Goal: Check status: Check status

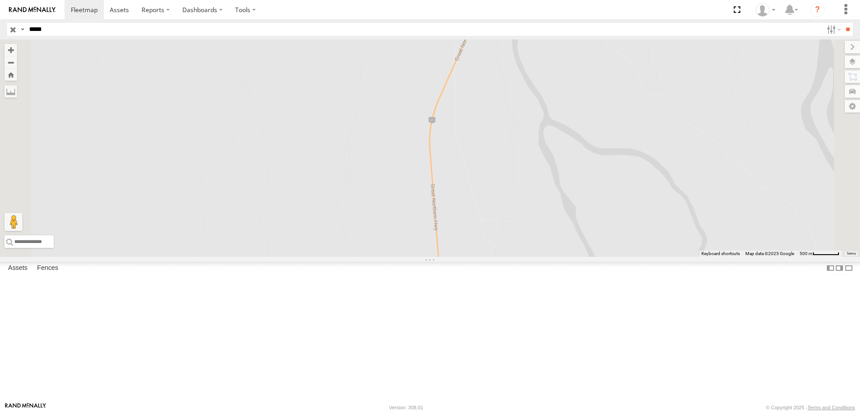
type input "*****"
click at [843, 23] on input "**" at bounding box center [848, 29] width 10 height 13
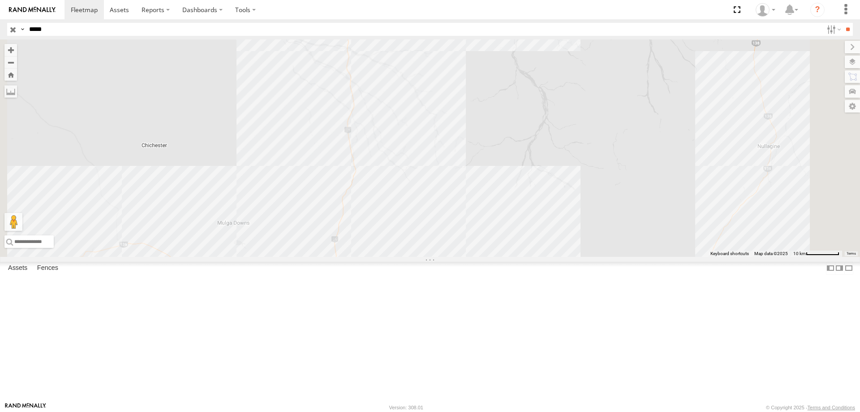
click at [0, 0] on div "[GEOGRAPHIC_DATA]" at bounding box center [0, 0] width 0 height 0
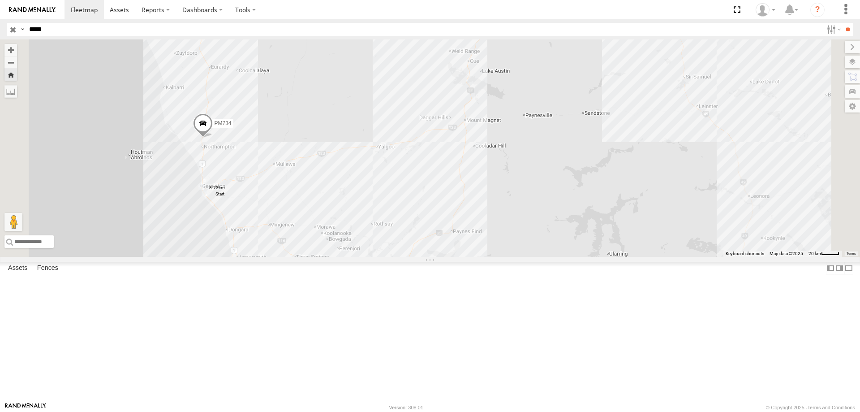
drag, startPoint x: 376, startPoint y: 160, endPoint x: 376, endPoint y: 192, distance: 31.8
click at [376, 192] on div "PM734" at bounding box center [430, 147] width 860 height 217
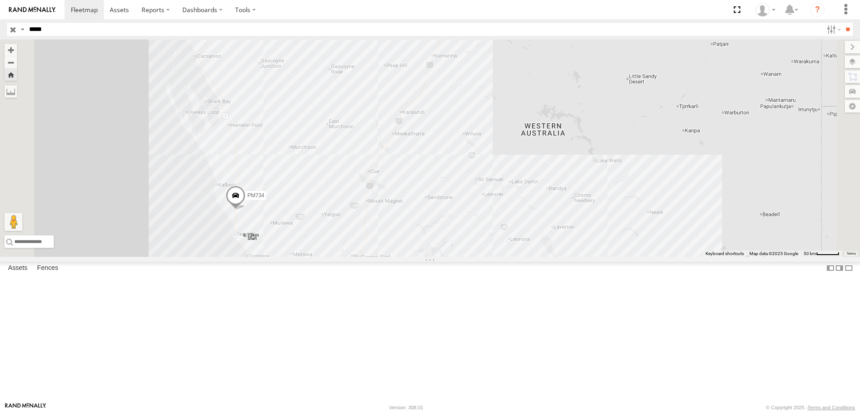
drag, startPoint x: 382, startPoint y: 148, endPoint x: 385, endPoint y: 217, distance: 69.1
click at [385, 217] on div "PM734" at bounding box center [430, 147] width 860 height 217
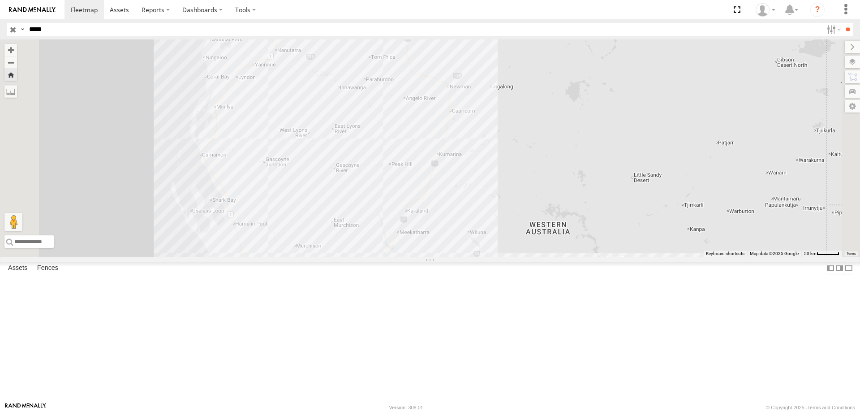
click at [0, 0] on label at bounding box center [0, 0] width 0 height 0
click at [444, 185] on div "PM734" at bounding box center [430, 147] width 860 height 217
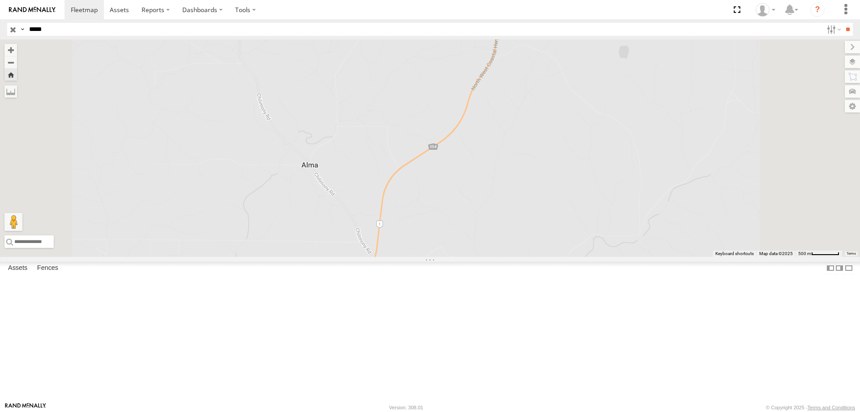
click at [0, 0] on div "PM734" at bounding box center [0, 0] width 0 height 0
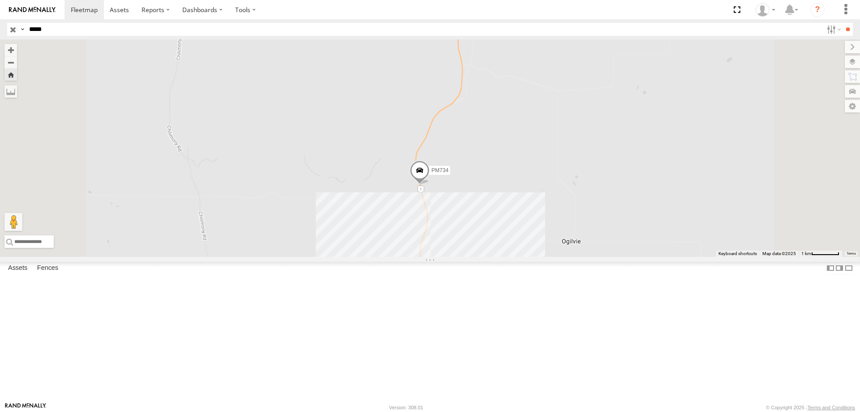
click at [9, 32] on input "button" at bounding box center [13, 29] width 12 height 13
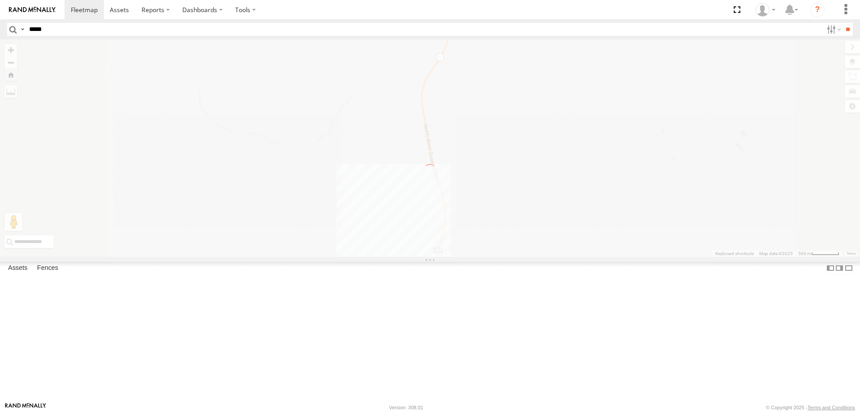
drag, startPoint x: 547, startPoint y: 338, endPoint x: 519, endPoint y: 224, distance: 117.6
click at [518, 215] on div "To navigate the map with touch gestures double-tap and hold your finger on the …" at bounding box center [430, 147] width 860 height 217
drag, startPoint x: 532, startPoint y: 321, endPoint x: 513, endPoint y: 247, distance: 76.8
click at [513, 247] on div "To navigate the map with touch gestures double-tap and hold your finger on the …" at bounding box center [430, 147] width 860 height 217
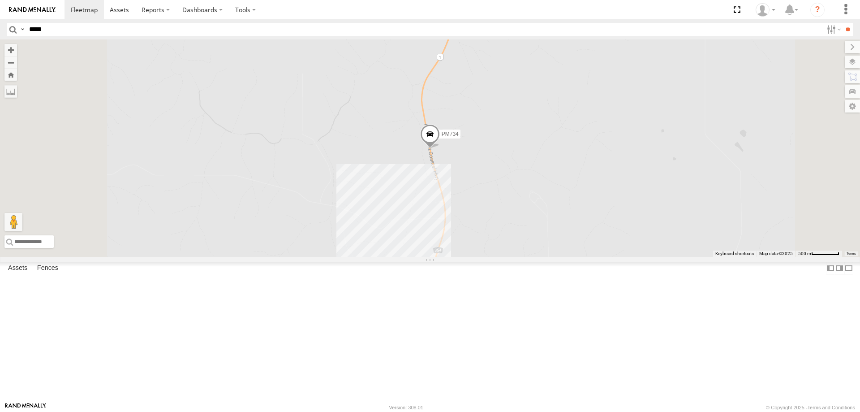
drag, startPoint x: 531, startPoint y: 342, endPoint x: 531, endPoint y: 159, distance: 182.8
click at [531, 159] on div "PM734" at bounding box center [430, 147] width 860 height 217
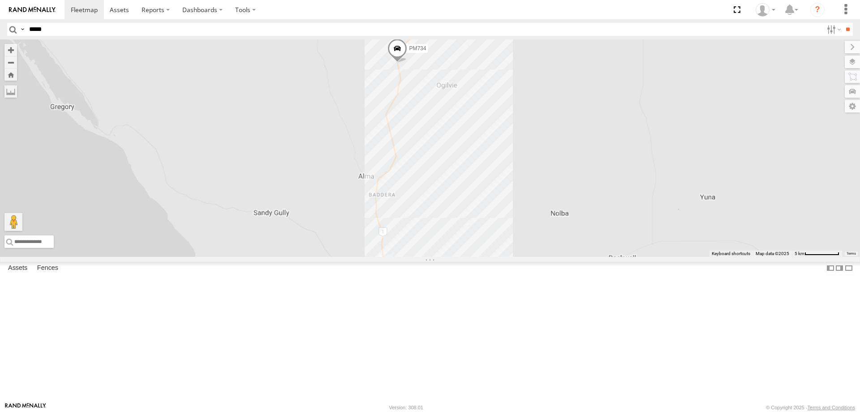
drag, startPoint x: 541, startPoint y: 249, endPoint x: 541, endPoint y: 244, distance: 5.4
click at [541, 245] on div "PM734" at bounding box center [430, 147] width 860 height 217
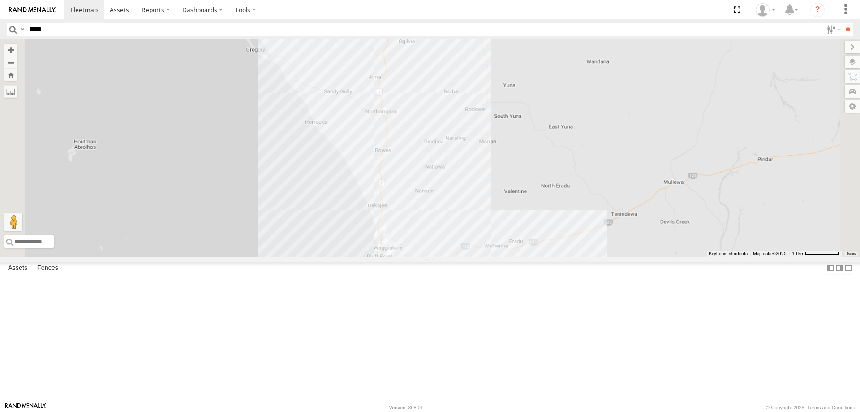
drag, startPoint x: 559, startPoint y: 301, endPoint x: 542, endPoint y: 238, distance: 64.6
click at [543, 239] on div "PM734" at bounding box center [430, 147] width 860 height 217
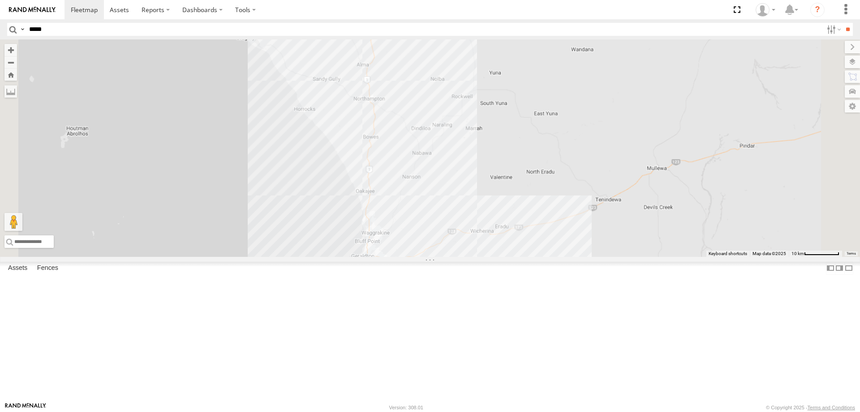
drag, startPoint x: 693, startPoint y: 282, endPoint x: 621, endPoint y: 297, distance: 73.7
click at [622, 257] on div "PM734" at bounding box center [430, 147] width 860 height 217
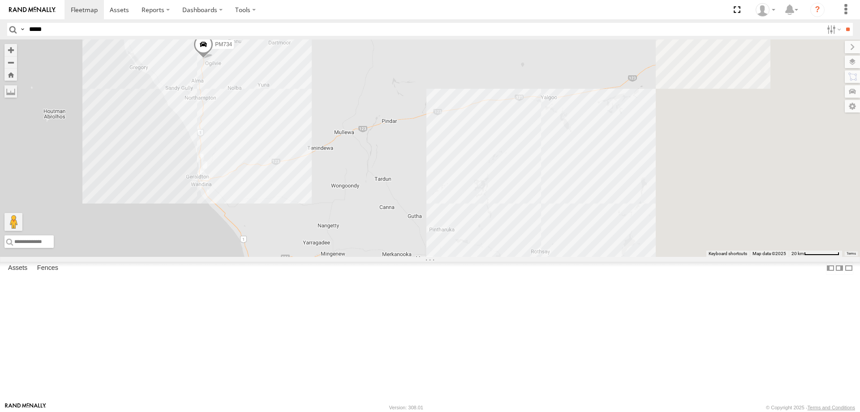
drag, startPoint x: 604, startPoint y: 161, endPoint x: 427, endPoint y: 105, distance: 185.9
click at [414, 69] on div "PM734" at bounding box center [430, 147] width 860 height 217
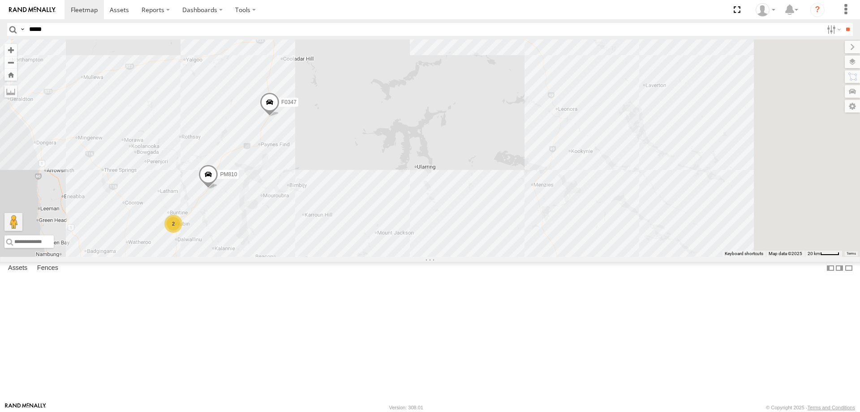
drag, startPoint x: 694, startPoint y: 233, endPoint x: 616, endPoint y: 298, distance: 101.4
click at [616, 257] on div "PM734 PM810 F0509 2 31 F0347 D0545 2 D0474 PM732 2" at bounding box center [430, 147] width 860 height 217
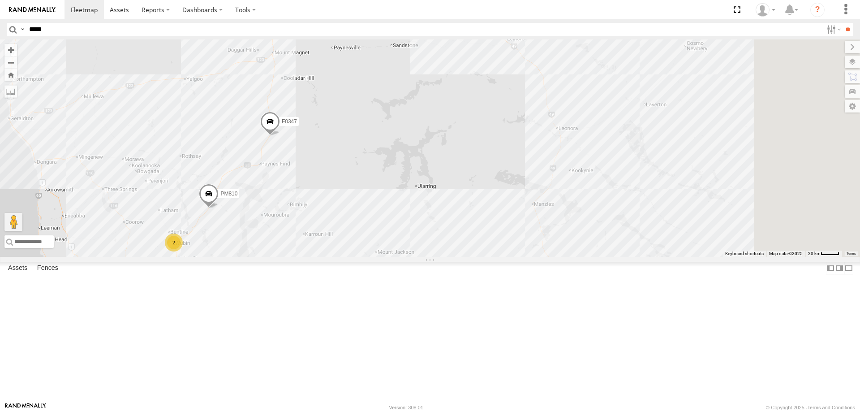
drag, startPoint x: 386, startPoint y: 113, endPoint x: 388, endPoint y: 204, distance: 91.4
click at [388, 204] on div "PM810 F0509 F0347 D0545 2" at bounding box center [430, 147] width 860 height 217
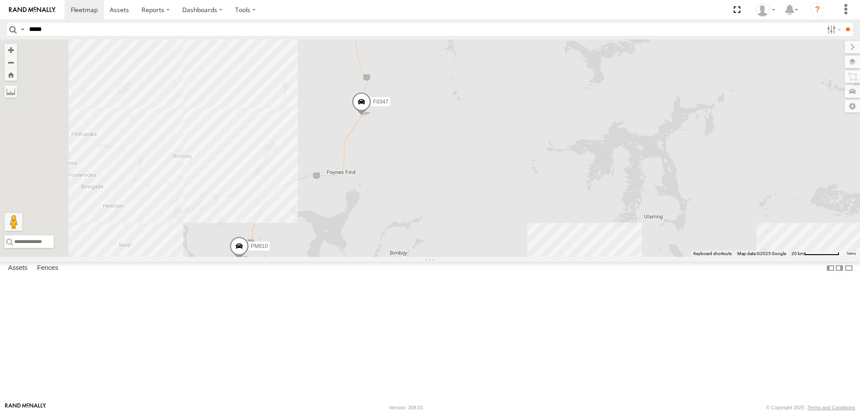
drag, startPoint x: 394, startPoint y: 314, endPoint x: 441, endPoint y: 264, distance: 68.2
click at [441, 257] on div "PM810 F0509 F0347 D0545 F0400" at bounding box center [430, 147] width 860 height 217
click at [0, 0] on label at bounding box center [0, 0] width 0 height 0
click at [448, 248] on div "PM810 F0509 F0347 D0545 F0400 2" at bounding box center [430, 147] width 860 height 217
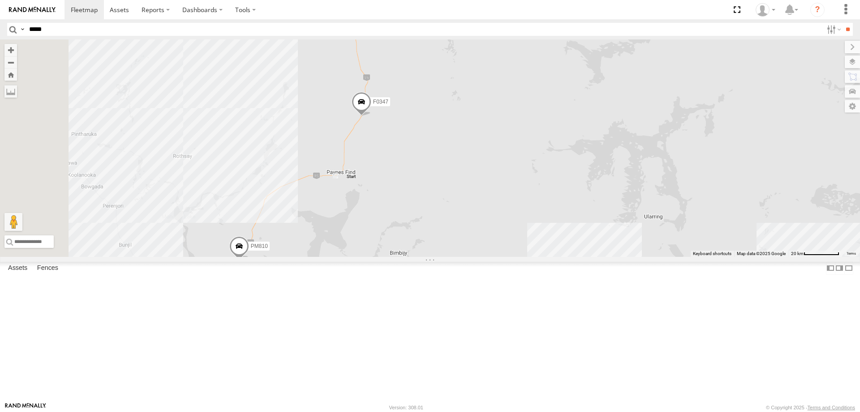
click at [385, 257] on div "PM810 F0509 F0347 D0545 F0400 2" at bounding box center [430, 147] width 860 height 217
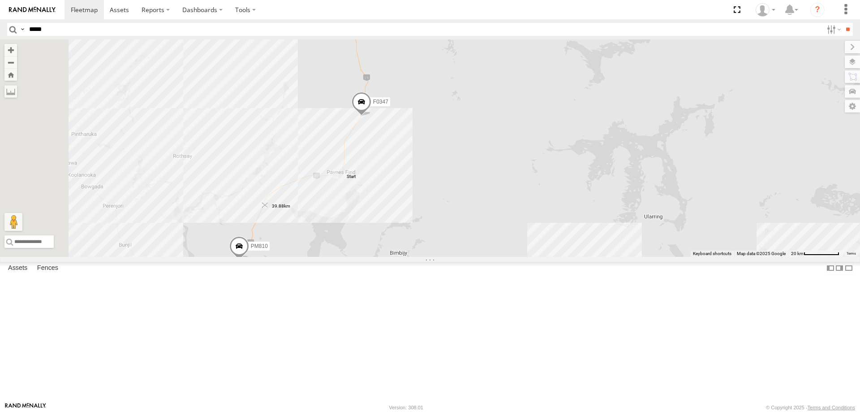
drag, startPoint x: 385, startPoint y: 266, endPoint x: 377, endPoint y: 279, distance: 15.7
click at [272, 212] on img "39.88km" at bounding box center [265, 205] width 13 height 13
drag, startPoint x: 377, startPoint y: 279, endPoint x: 367, endPoint y: 288, distance: 13.0
click at [271, 212] on img "49.58km" at bounding box center [265, 205] width 13 height 13
drag, startPoint x: 369, startPoint y: 287, endPoint x: 370, endPoint y: 294, distance: 6.3
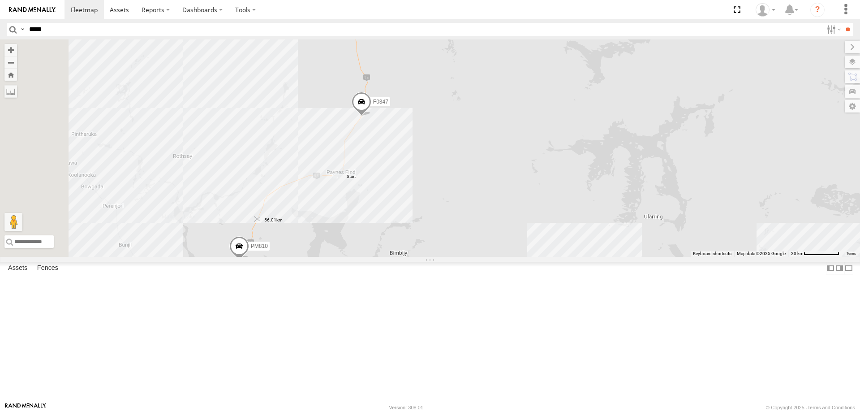
click at [264, 225] on img "56.01km" at bounding box center [257, 219] width 13 height 13
drag, startPoint x: 370, startPoint y: 294, endPoint x: 367, endPoint y: 300, distance: 6.7
click at [263, 229] on img "58.83km" at bounding box center [256, 222] width 13 height 13
drag, startPoint x: 367, startPoint y: 299, endPoint x: 377, endPoint y: 281, distance: 20.6
click at [270, 217] on img "62.18km" at bounding box center [263, 210] width 13 height 13
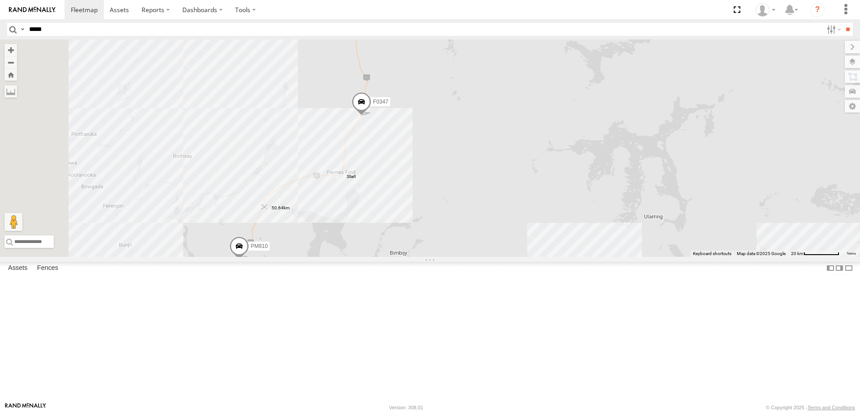
click at [271, 213] on img "50.64km" at bounding box center [265, 207] width 13 height 13
click at [0, 0] on label at bounding box center [0, 0] width 0 height 0
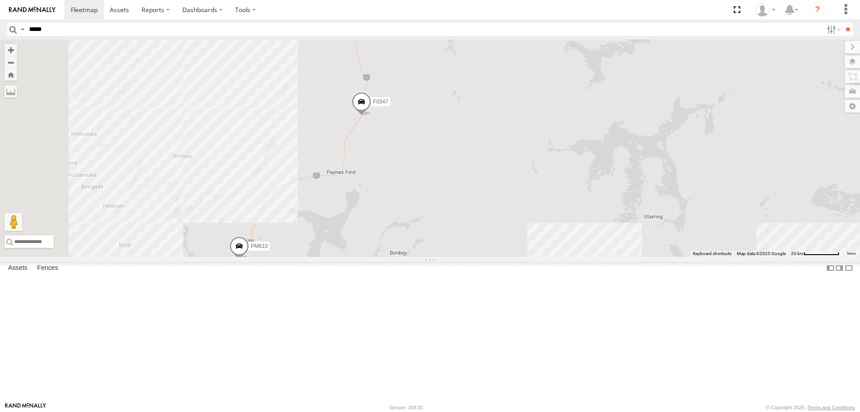
click at [0, 0] on label at bounding box center [0, 0] width 0 height 0
click at [375, 257] on div "PM810 F0509 F0347 D0545 F0400 2" at bounding box center [430, 147] width 860 height 217
drag, startPoint x: 522, startPoint y: 136, endPoint x: 427, endPoint y: 287, distance: 178.3
click at [427, 257] on div "PM810 F0509 F0347 D0545 F0400 2" at bounding box center [430, 147] width 860 height 217
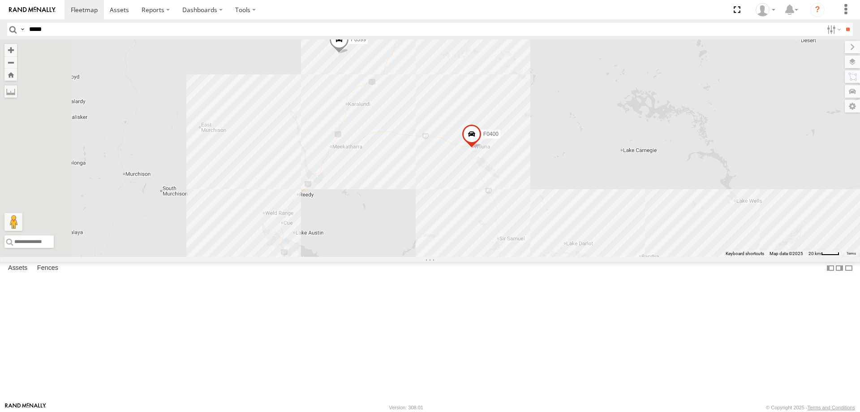
drag, startPoint x: 454, startPoint y: 153, endPoint x: 527, endPoint y: 163, distance: 73.3
click at [543, 136] on div "PM810 F0509 F0347 D0545 F0400 2 F0399" at bounding box center [430, 147] width 860 height 217
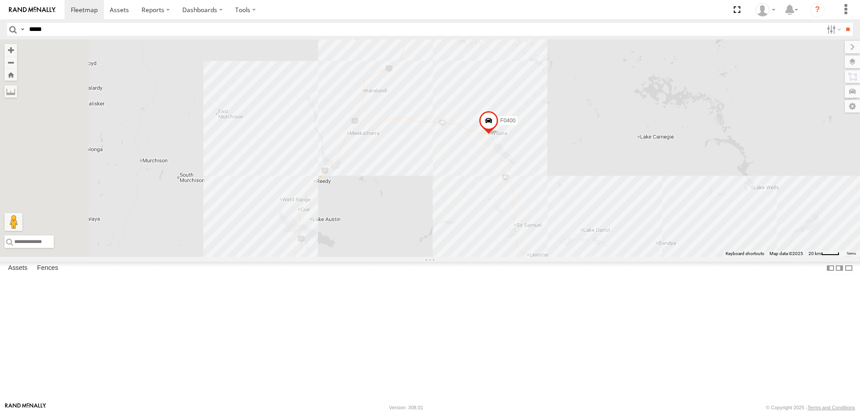
click at [411, 257] on div "PM810 F0509 F0347 D0545 F0400 2 F0399" at bounding box center [430, 147] width 860 height 217
drag, startPoint x: 488, startPoint y: 315, endPoint x: 488, endPoint y: 299, distance: 16.6
click at [488, 257] on div "PM810 F0509 F0347 D0545 F0400 2 F0399" at bounding box center [430, 147] width 860 height 217
